Goal: Task Accomplishment & Management: Manage account settings

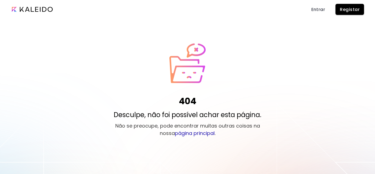
click at [316, 12] on span "Entrar" at bounding box center [318, 10] width 14 height 6
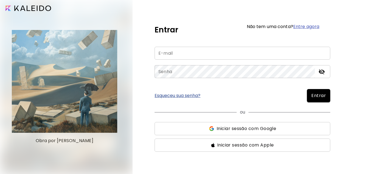
click at [185, 53] on input "email" at bounding box center [243, 53] width 176 height 13
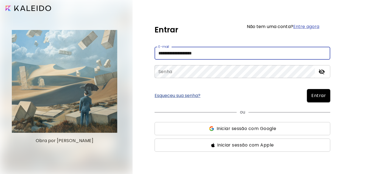
type input "**********"
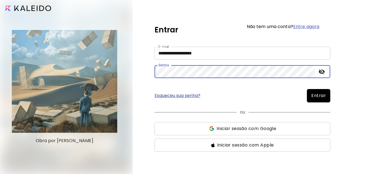
click at [307, 89] on button "Entrar" at bounding box center [318, 95] width 23 height 13
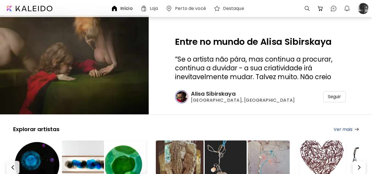
click at [215, 94] on h6 "Alisa Sibirskaya" at bounding box center [243, 93] width 104 height 7
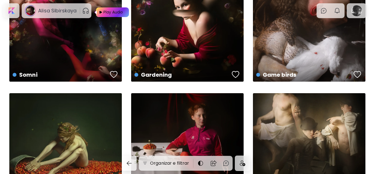
scroll to position [110, 0]
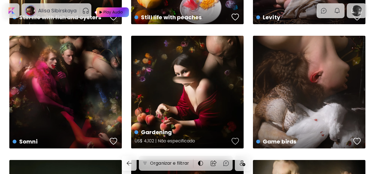
click at [234, 139] on div "button" at bounding box center [236, 141] width 8 height 8
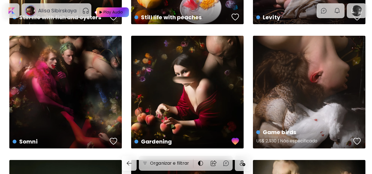
click at [357, 141] on div "button" at bounding box center [358, 141] width 8 height 8
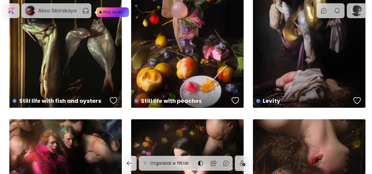
scroll to position [0, 0]
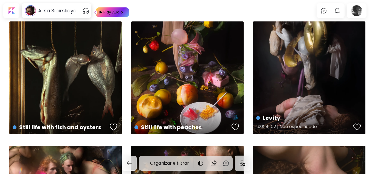
click at [358, 126] on div "button" at bounding box center [358, 127] width 8 height 8
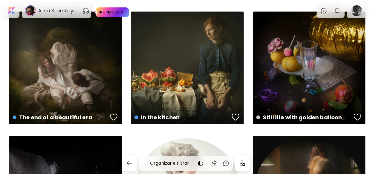
scroll to position [384, 0]
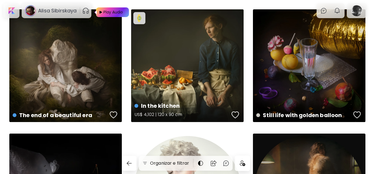
click at [234, 115] on div "button" at bounding box center [236, 115] width 8 height 8
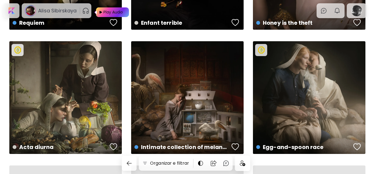
scroll to position [741, 0]
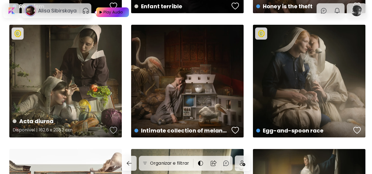
click at [114, 129] on div "button" at bounding box center [114, 130] width 8 height 8
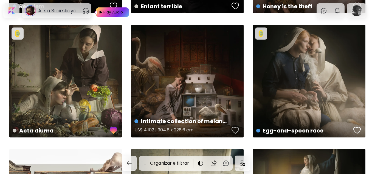
click at [237, 130] on div "button" at bounding box center [236, 130] width 8 height 8
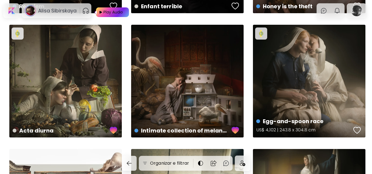
click at [356, 128] on div "button" at bounding box center [358, 130] width 8 height 8
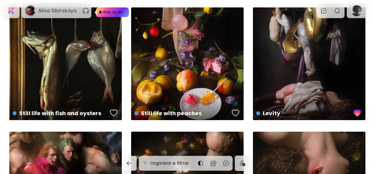
scroll to position [0, 0]
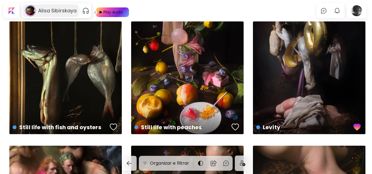
click at [61, 9] on h6 "Alisa Sibirskaya" at bounding box center [57, 10] width 38 height 7
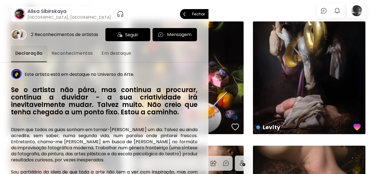
click at [122, 35] on div "Seguir" at bounding box center [127, 34] width 45 height 13
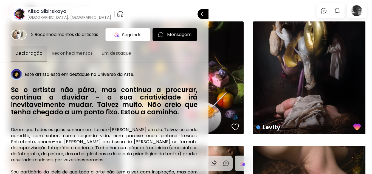
click at [355, 8] on div at bounding box center [186, 87] width 372 height 174
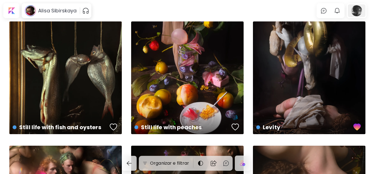
click at [357, 7] on div at bounding box center [357, 10] width 18 height 13
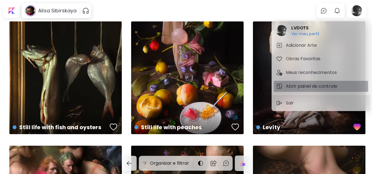
click at [301, 88] on h5 "Abrir painel de controle" at bounding box center [312, 86] width 53 height 7
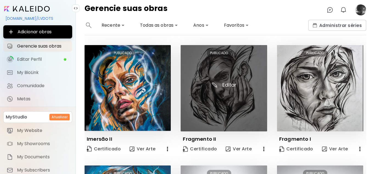
click at [221, 110] on img at bounding box center [224, 88] width 86 height 86
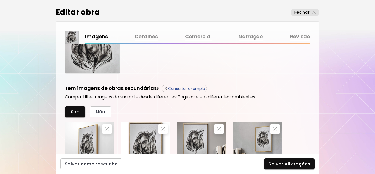
scroll to position [165, 0]
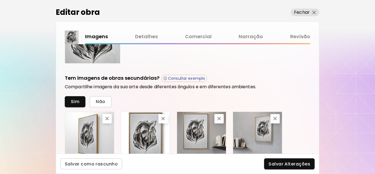
click at [154, 37] on link "Detalhes" at bounding box center [146, 37] width 23 height 8
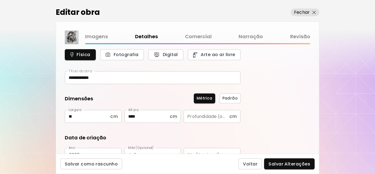
scroll to position [27, 0]
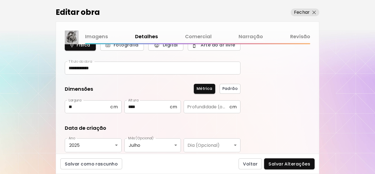
type input "********"
click at [310, 12] on span "Fechar" at bounding box center [305, 12] width 22 height 7
click at [315, 13] on img "button" at bounding box center [314, 13] width 4 height 4
